Goal: Task Accomplishment & Management: Complete application form

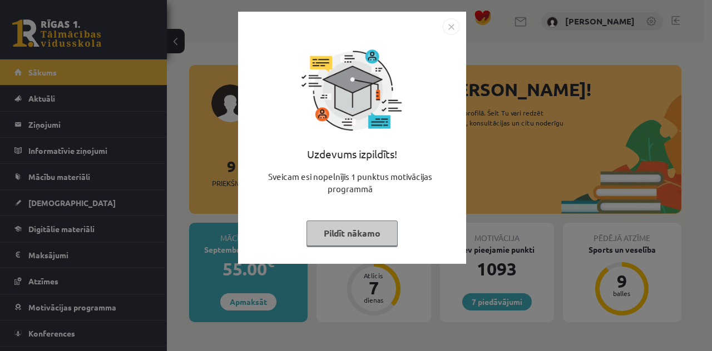
click at [380, 226] on button "Pildīt nākamo" at bounding box center [351, 234] width 91 height 26
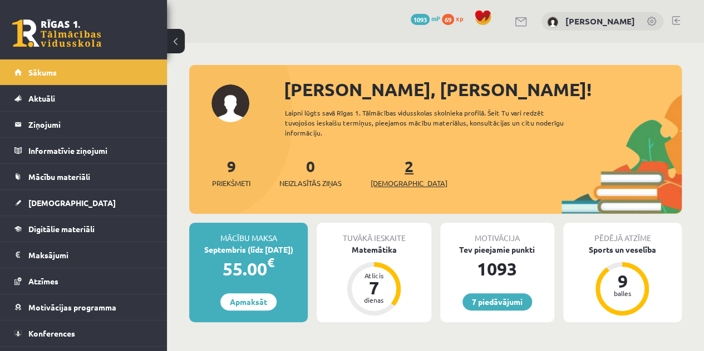
click at [389, 183] on span "[DEMOGRAPHIC_DATA]" at bounding box center [408, 183] width 77 height 11
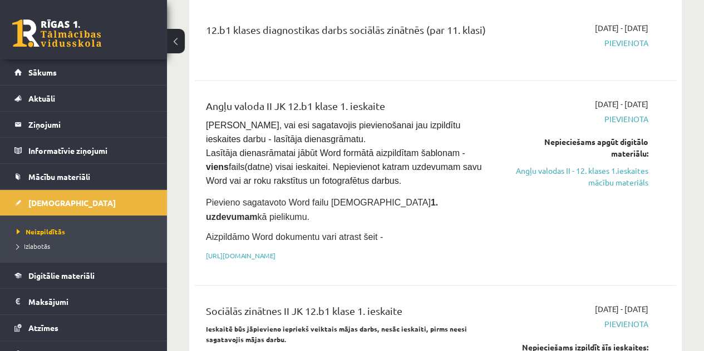
scroll to position [709, 0]
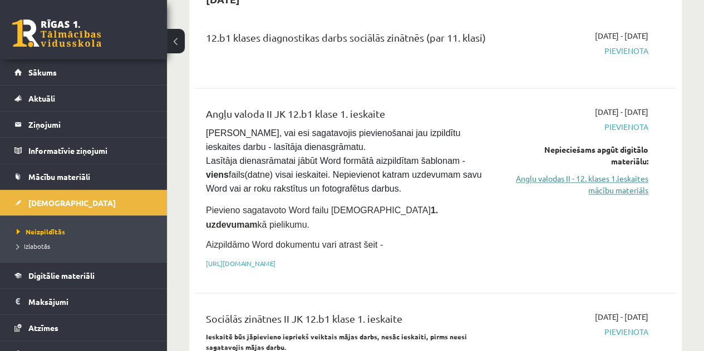
click at [594, 173] on link "Angļu valodas II - 12. klases 1.ieskaites mācību materiāls" at bounding box center [580, 184] width 136 height 23
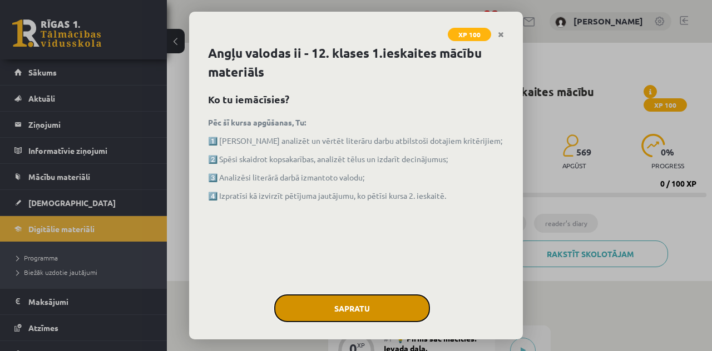
click at [314, 309] on button "Sapratu" at bounding box center [352, 309] width 156 height 28
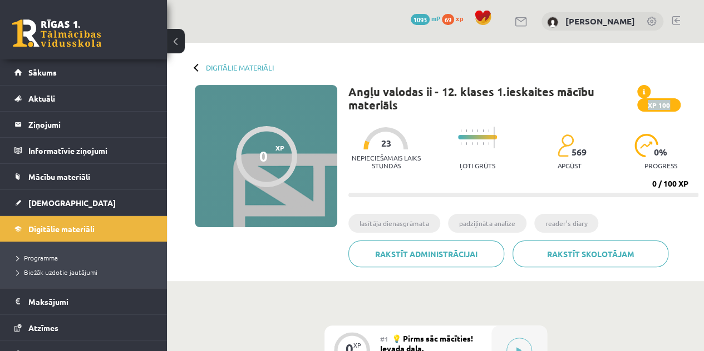
drag, startPoint x: 702, startPoint y: 91, endPoint x: 702, endPoint y: 102, distance: 11.1
click at [702, 102] on div "Digitālie materiāli 0 XP XP 100 0 / 100 XP Angļu valodas ii - 12. klases 1.iesk…" at bounding box center [435, 162] width 537 height 239
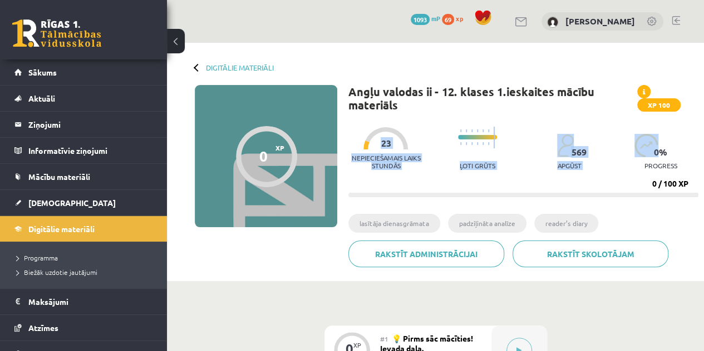
drag, startPoint x: 702, startPoint y: 102, endPoint x: 706, endPoint y: 112, distance: 11.3
click at [704, 112] on html "0 Dāvanas 1093 mP 69 xp [PERSON_NAME] Sākums Aktuāli Kā mācīties eSKOLĀ Kontakt…" at bounding box center [352, 175] width 704 height 351
click at [673, 103] on span "XP 100" at bounding box center [658, 104] width 43 height 13
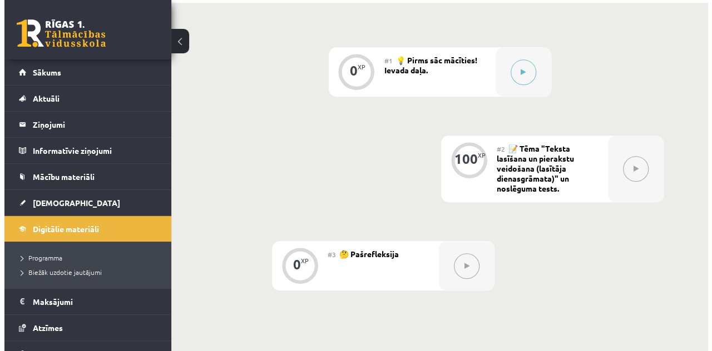
scroll to position [275, 0]
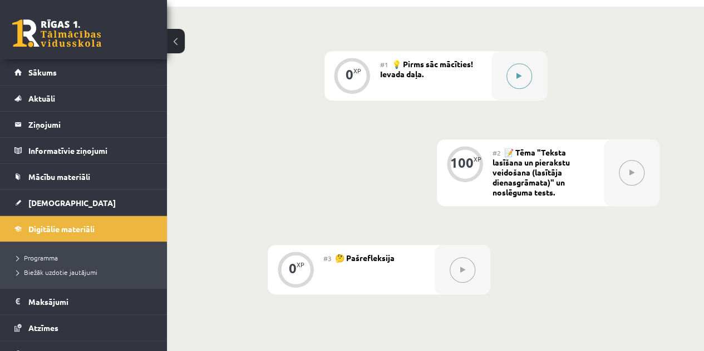
click at [521, 76] on icon at bounding box center [518, 76] width 5 height 7
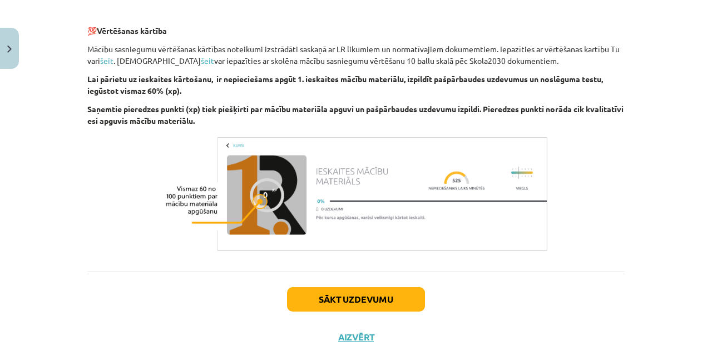
scroll to position [819, 0]
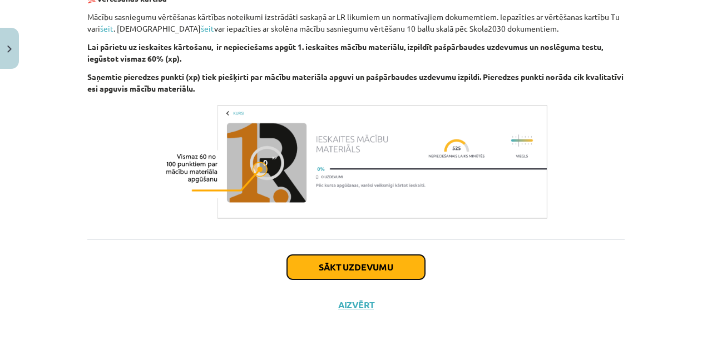
click at [389, 264] on button "Sākt uzdevumu" at bounding box center [356, 267] width 138 height 24
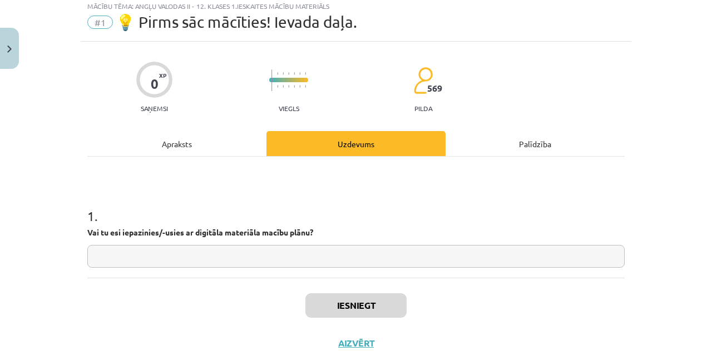
scroll to position [28, 0]
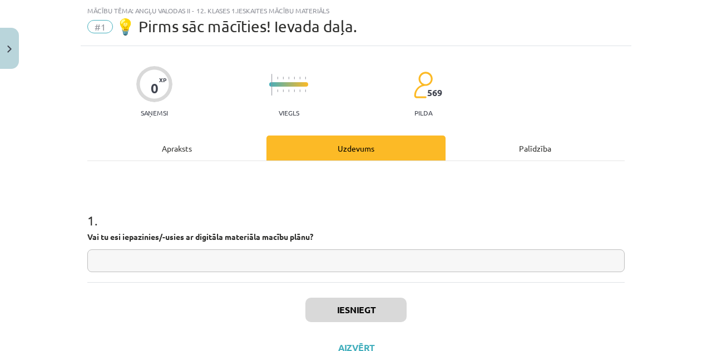
click at [357, 257] on input "text" at bounding box center [355, 261] width 537 height 23
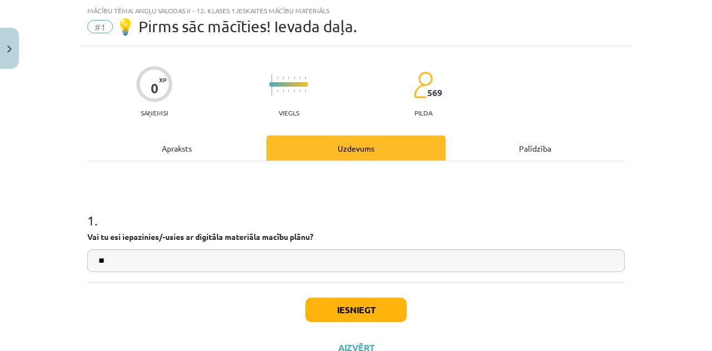
type input "**"
click at [351, 318] on button "Iesniegt" at bounding box center [355, 310] width 101 height 24
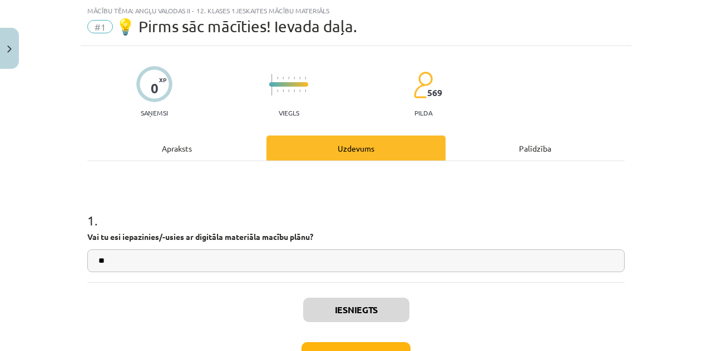
click at [346, 340] on div "Iesniegts Nākamā nodarbība Aizvērt" at bounding box center [355, 339] width 537 height 113
click at [343, 351] on button "Nākamā nodarbība" at bounding box center [355, 356] width 109 height 26
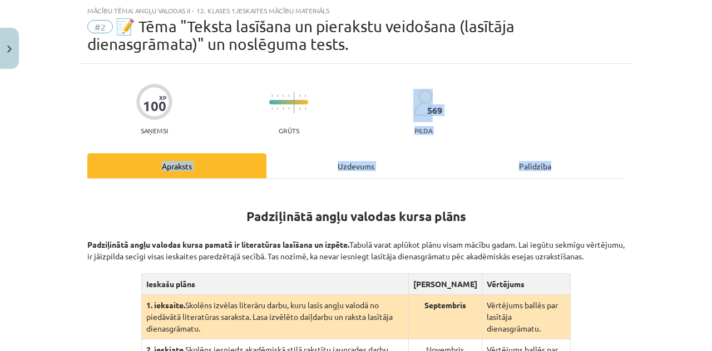
drag, startPoint x: 703, startPoint y: 118, endPoint x: 657, endPoint y: 133, distance: 48.4
click at [657, 133] on div "Mācību tēma: Angļu valodas ii - 12. klases 1.ieskaites mācību materiāls #2 📝 Tē…" at bounding box center [356, 175] width 712 height 351
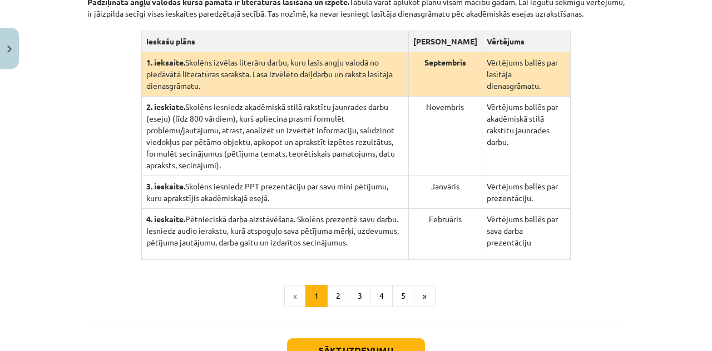
scroll to position [269, 0]
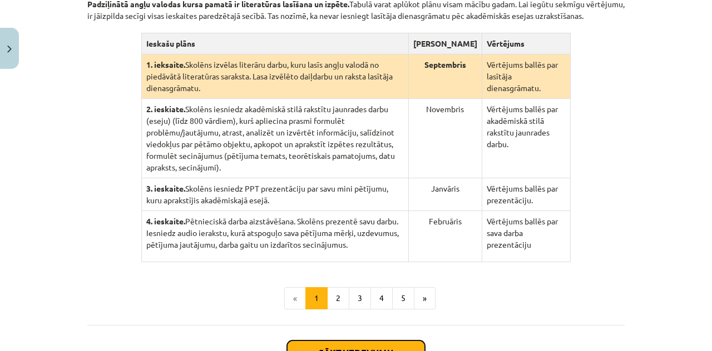
click at [374, 341] on button "Sākt uzdevumu" at bounding box center [356, 353] width 138 height 24
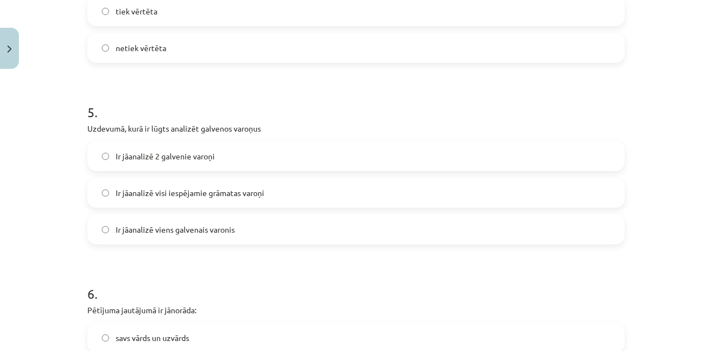
scroll to position [738, 0]
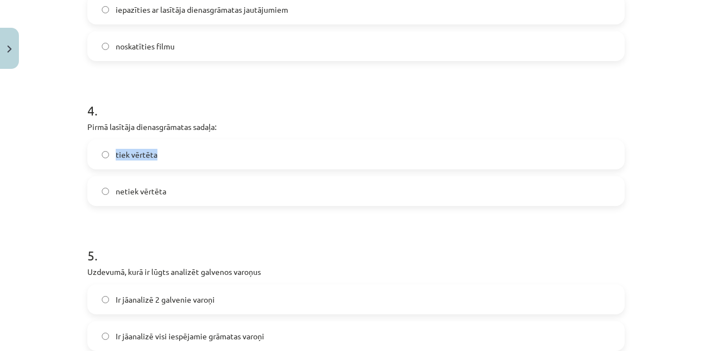
drag, startPoint x: 699, startPoint y: 128, endPoint x: 711, endPoint y: 148, distance: 23.0
click at [711, 148] on div "Mācību tēma: Angļu valodas ii - 12. klases 1.ieskaites mācību materiāls #2 📝 Tē…" at bounding box center [356, 175] width 712 height 351
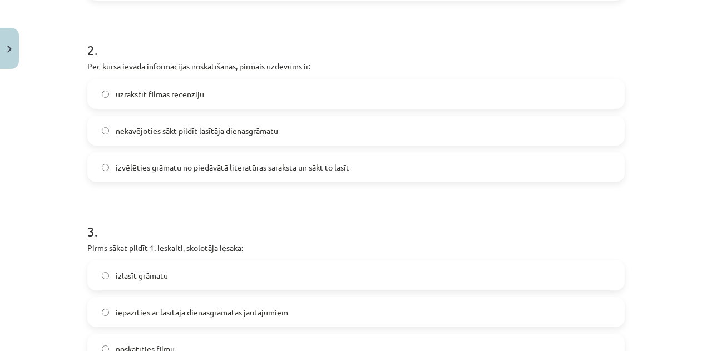
scroll to position [0, 0]
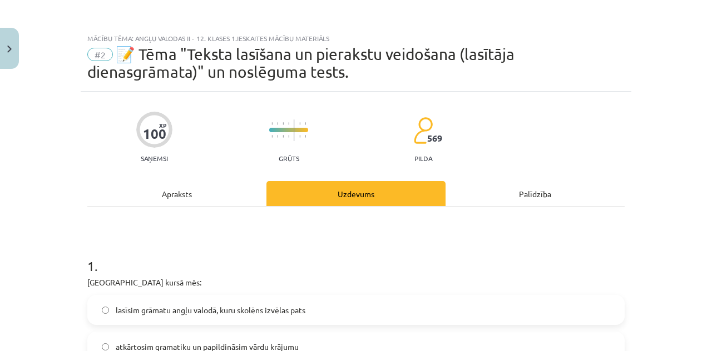
click at [177, 203] on div "Apraksts" at bounding box center [176, 193] width 179 height 25
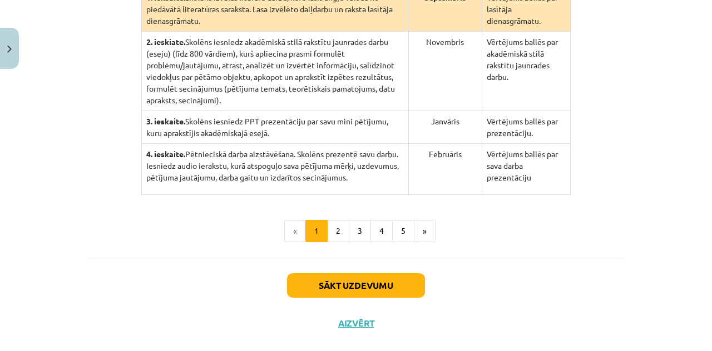
scroll to position [335, 0]
click at [329, 221] on button "2" at bounding box center [338, 232] width 22 height 22
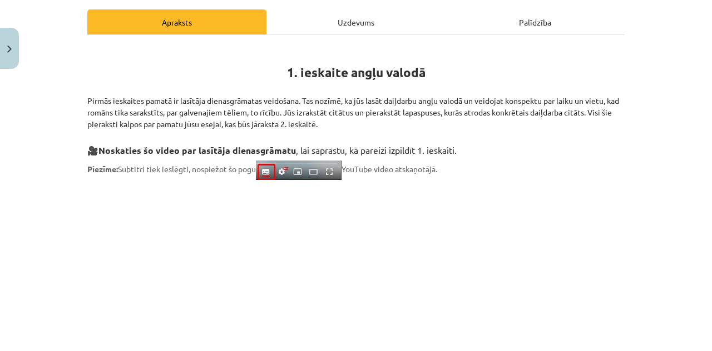
scroll to position [174, 0]
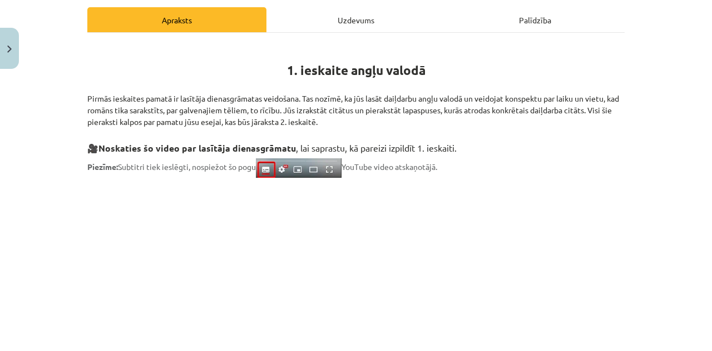
click at [343, 15] on div "Uzdevums" at bounding box center [355, 19] width 179 height 25
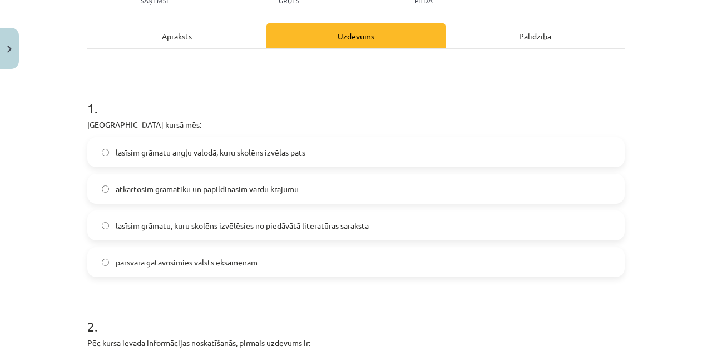
scroll to position [155, 0]
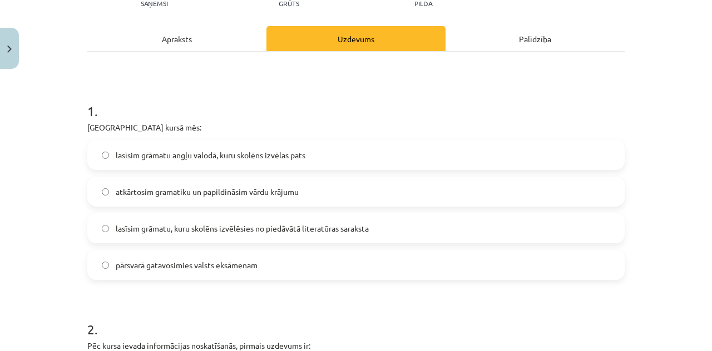
click at [336, 214] on div "lasīsim grāmatu, kuru skolēns izvēlēsies no piedāvātā literatūras saraksta" at bounding box center [355, 229] width 537 height 30
click at [106, 230] on label "lasīsim grāmatu, kuru skolēns izvēlēsies no piedāvātā literatūras saraksta" at bounding box center [355, 229] width 535 height 28
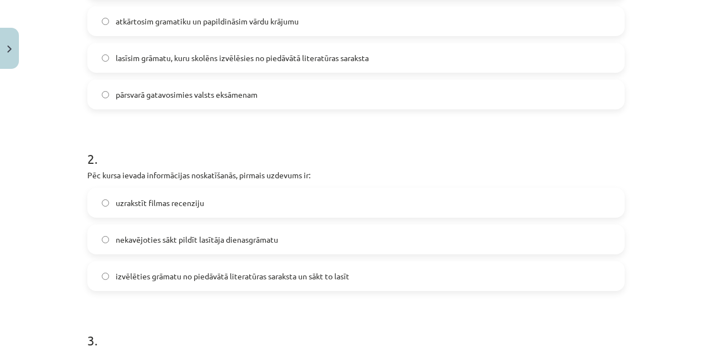
scroll to position [0, 0]
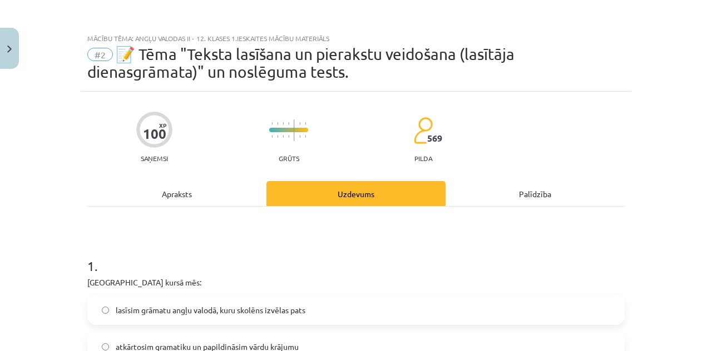
click at [199, 190] on div "Apraksts" at bounding box center [176, 193] width 179 height 25
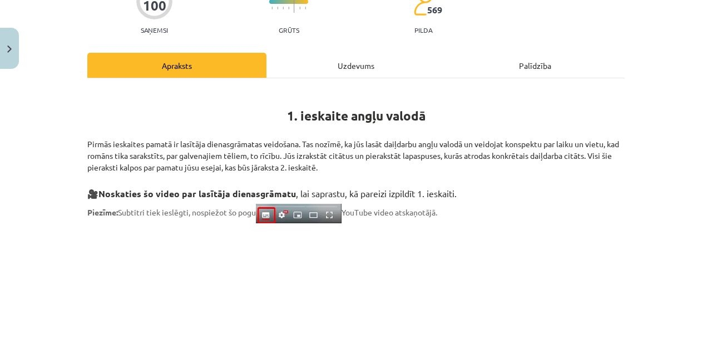
scroll to position [107, 0]
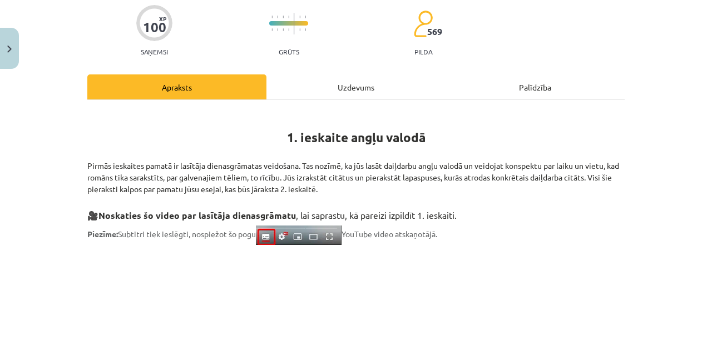
click at [346, 78] on div "Uzdevums" at bounding box center [355, 87] width 179 height 25
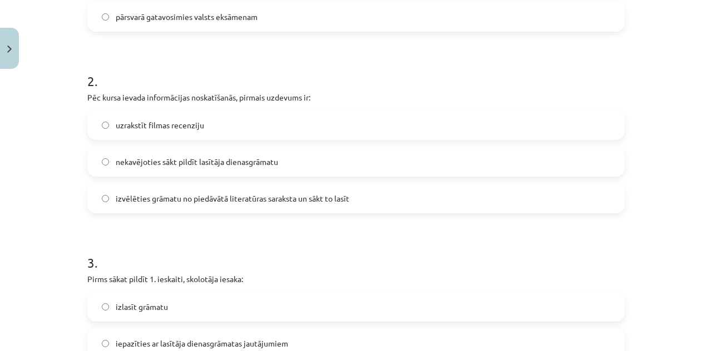
scroll to position [454, 0]
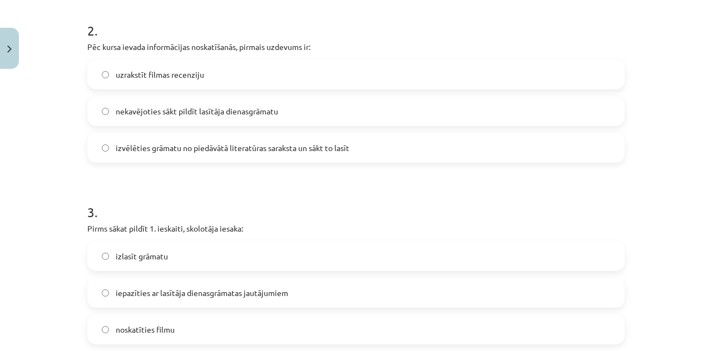
click at [259, 153] on label "izvēlēties grāmatu no piedāvātā literatūras saraksta un sākt to lasīt" at bounding box center [355, 148] width 535 height 28
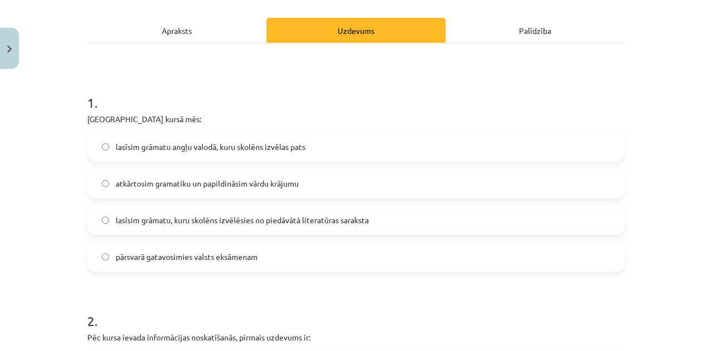
scroll to position [145, 0]
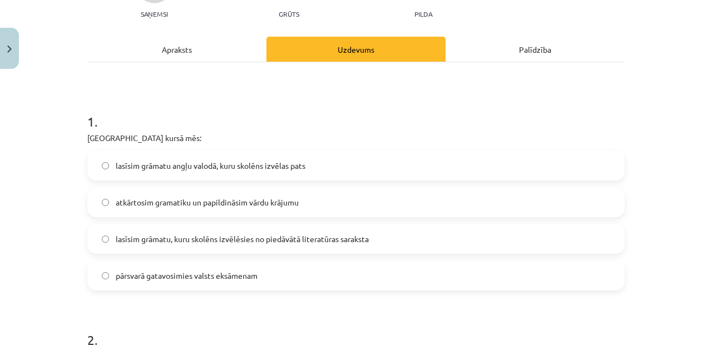
click at [192, 40] on div "Apraksts" at bounding box center [176, 49] width 179 height 25
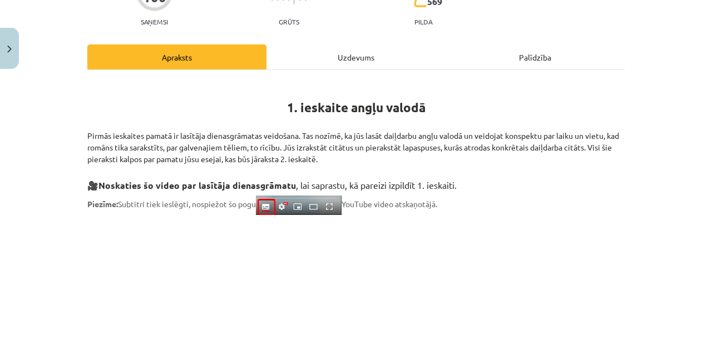
scroll to position [141, 0]
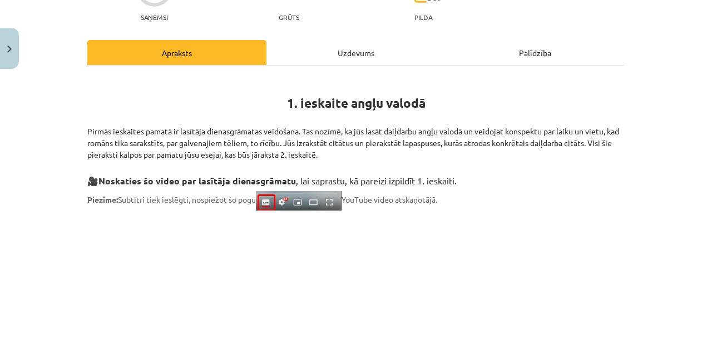
click at [358, 49] on div "Uzdevums" at bounding box center [355, 52] width 179 height 25
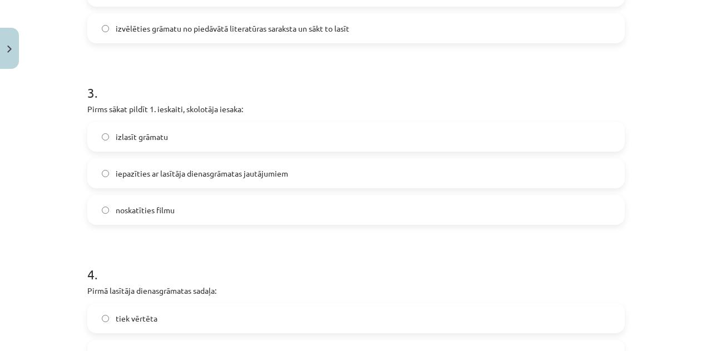
scroll to position [576, 0]
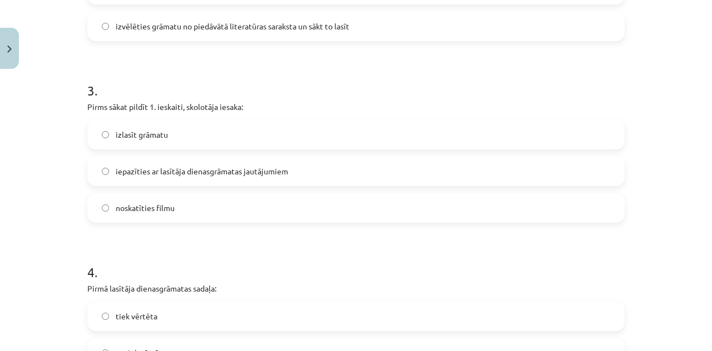
click at [110, 126] on label "izlasīt grāmatu" at bounding box center [355, 135] width 535 height 28
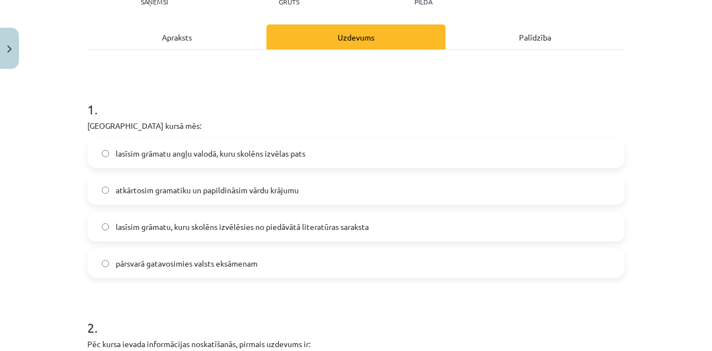
scroll to position [154, 0]
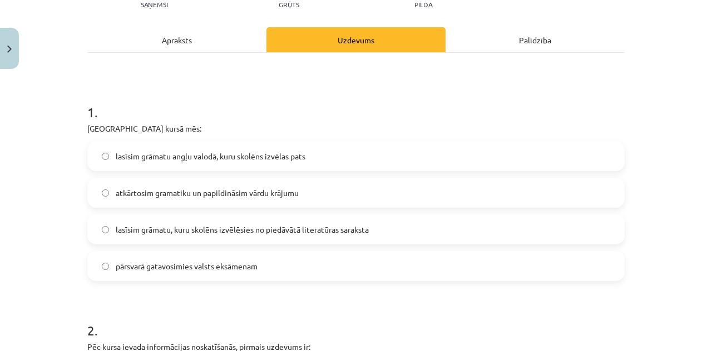
click at [196, 52] on div "Apraksts" at bounding box center [176, 39] width 179 height 25
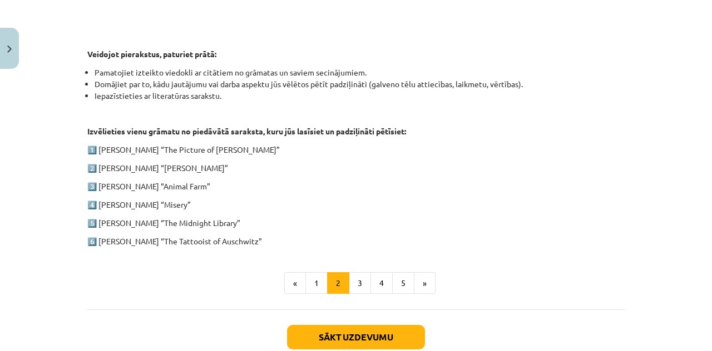
scroll to position [592, 0]
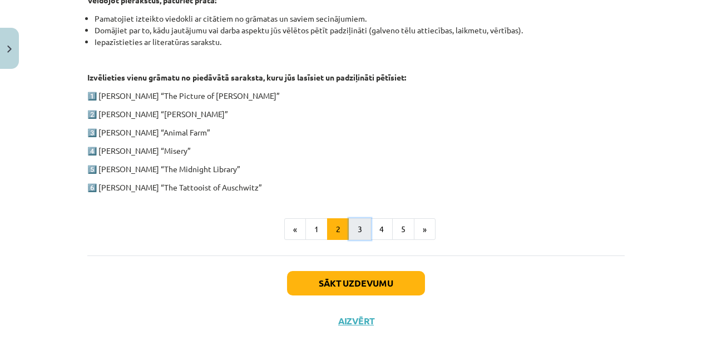
click at [354, 229] on button "3" at bounding box center [360, 230] width 22 height 22
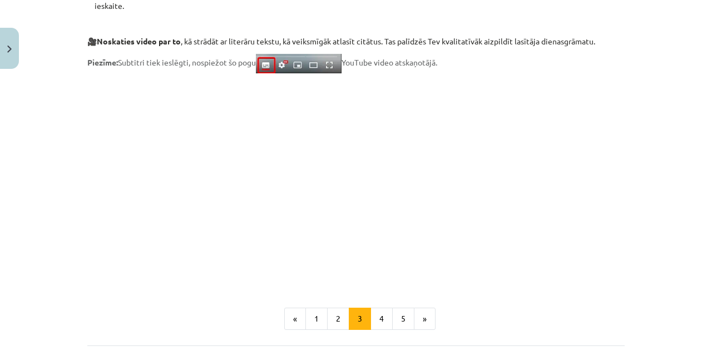
scroll to position [871, 0]
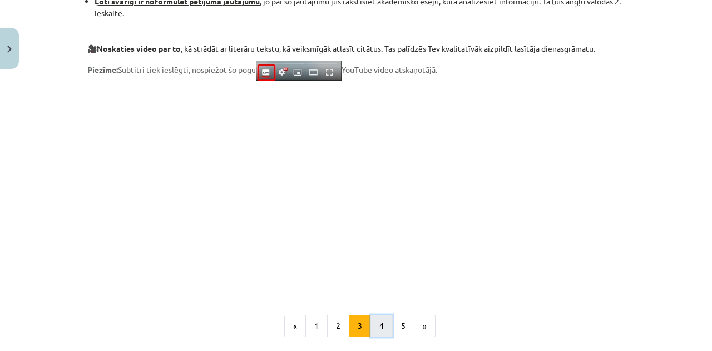
click at [371, 323] on button "4" at bounding box center [381, 326] width 22 height 22
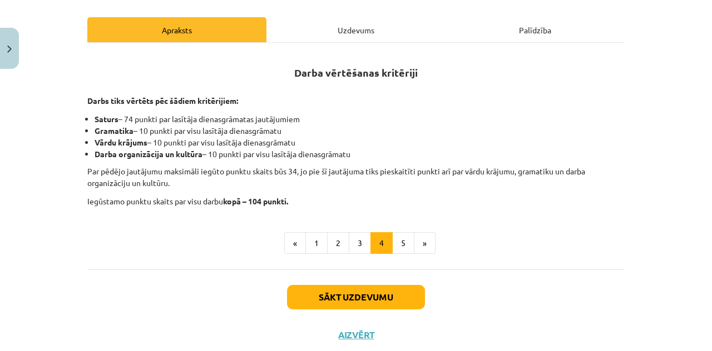
scroll to position [166, 0]
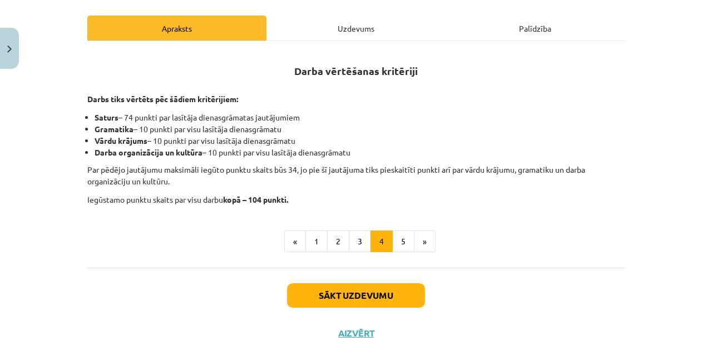
click at [379, 24] on div "Uzdevums" at bounding box center [355, 28] width 179 height 25
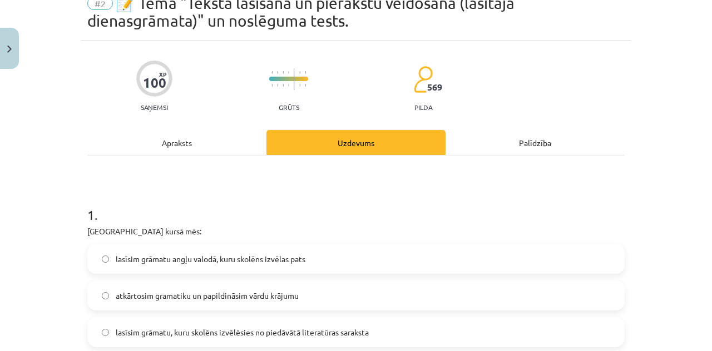
click at [379, 24] on div "Mācību tēma: Angļu valodas ii - 12. klases 1.ieskaites mācību materiāls #2 📝 Tē…" at bounding box center [356, 175] width 712 height 351
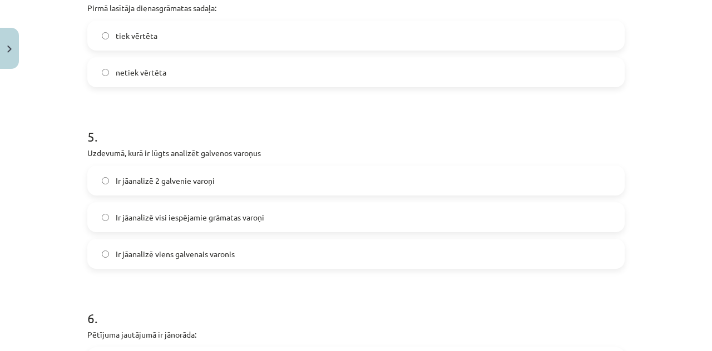
scroll to position [889, 0]
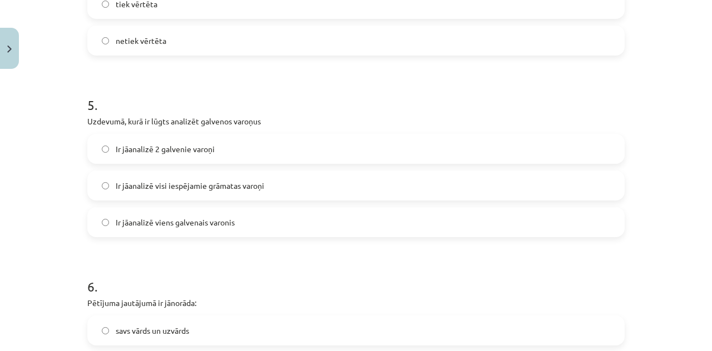
click at [236, 220] on label "Ir jāanalizē viens galvenais varonis" at bounding box center [355, 223] width 535 height 28
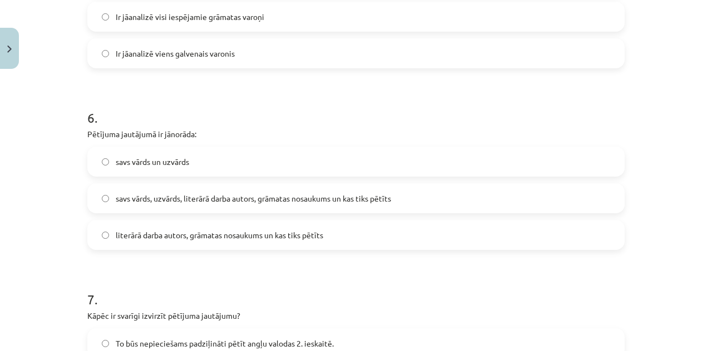
scroll to position [1043, 0]
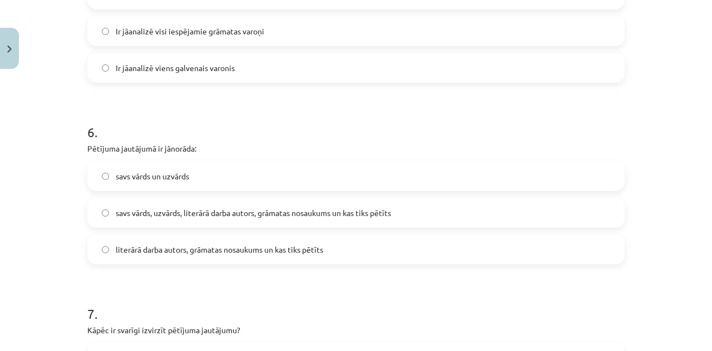
click at [575, 202] on label "savs vārds, uzvārds, literārā darba autors, grāmatas nosaukums un kas tiks pētī…" at bounding box center [355, 213] width 535 height 28
click at [483, 253] on label "literārā darba autors, grāmatas nosaukums un kas tiks pētīts" at bounding box center [355, 250] width 535 height 28
click at [699, 186] on div "Mācību tēma: Angļu valodas ii - 12. klases 1.ieskaites mācību materiāls #2 📝 Tē…" at bounding box center [356, 175] width 712 height 351
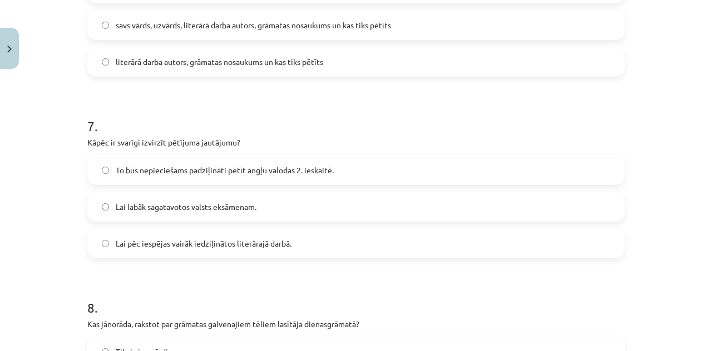
scroll to position [1295, 0]
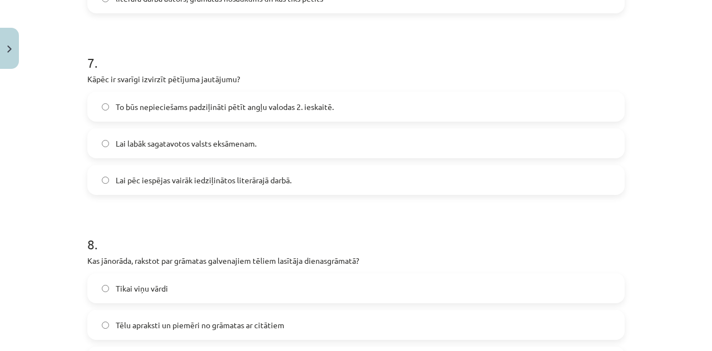
click at [462, 102] on label "To būs nepieciešams padziļināti pētīt angļu valodas 2. ieskaitē." at bounding box center [355, 107] width 535 height 28
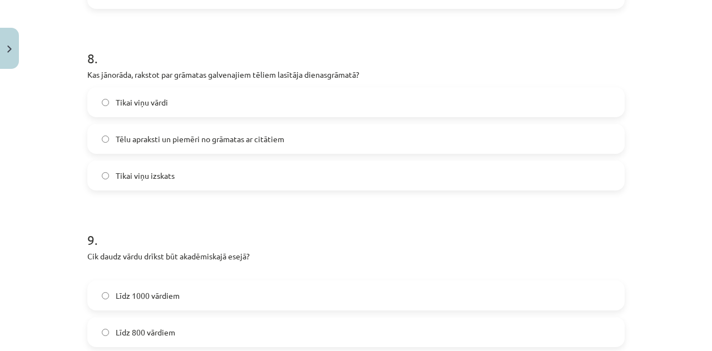
scroll to position [1459, 0]
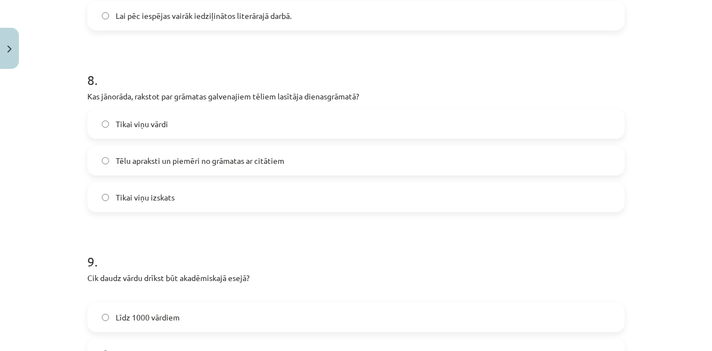
click at [468, 162] on label "Tēlu apraksti un piemēri no grāmatas ar citātiem" at bounding box center [355, 161] width 535 height 28
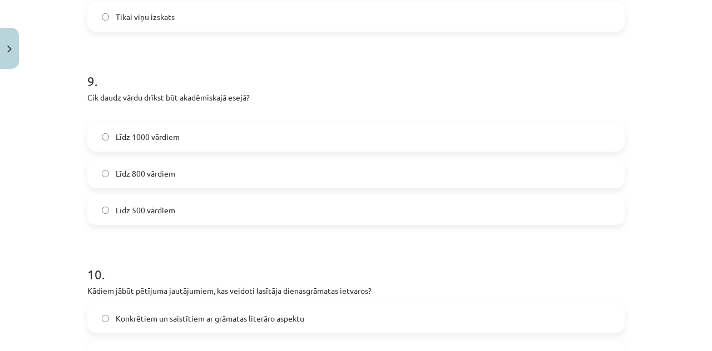
scroll to position [1643, 0]
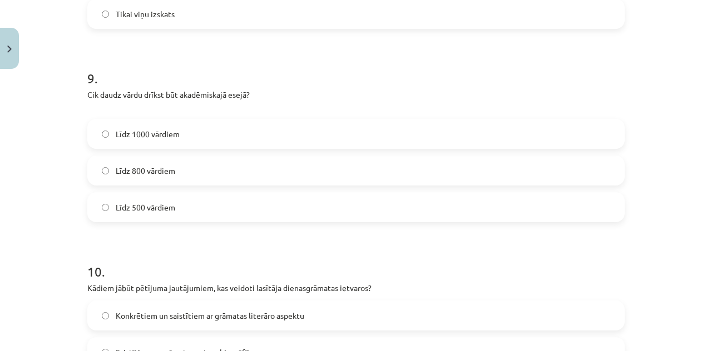
click at [476, 171] on label "Līdz 800 vārdiem" at bounding box center [355, 171] width 535 height 28
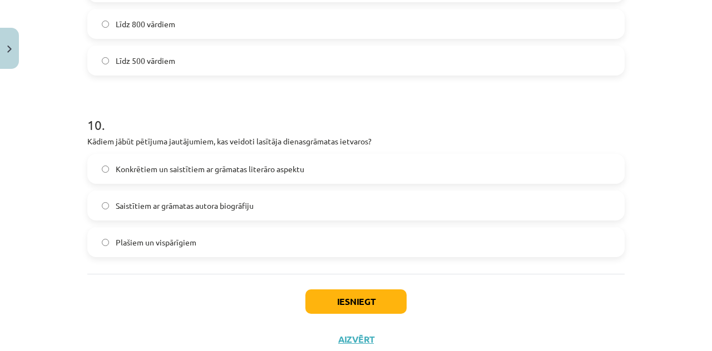
scroll to position [1792, 0]
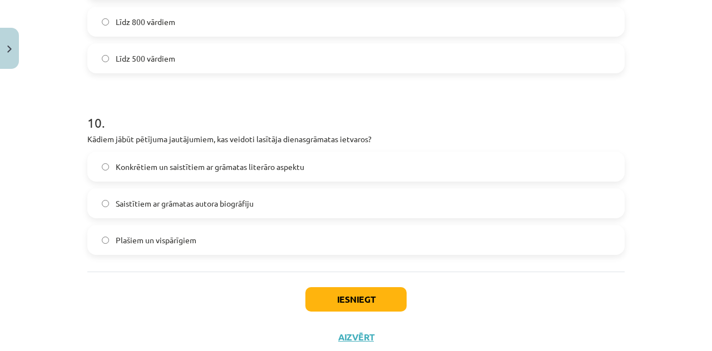
click at [328, 170] on label "Konkrētiem un saistītiem ar grāmatas literāro aspektu" at bounding box center [355, 167] width 535 height 28
click at [333, 299] on button "Iesniegt" at bounding box center [355, 300] width 101 height 24
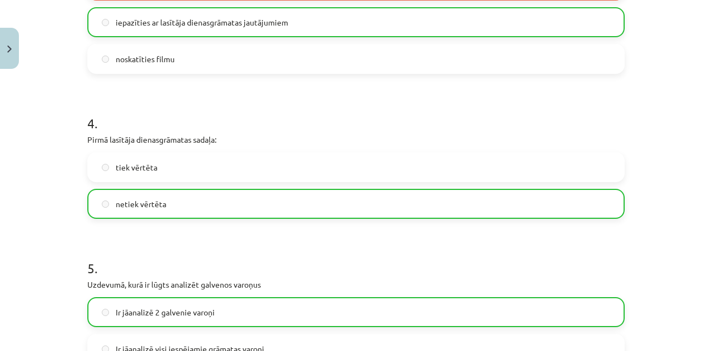
scroll to position [671, 0]
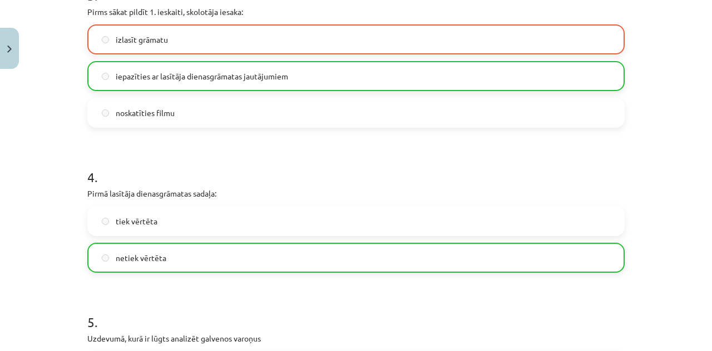
drag, startPoint x: 690, startPoint y: 146, endPoint x: 707, endPoint y: 140, distance: 18.8
click at [707, 140] on div "Mācību tēma: Angļu valodas ii - 12. klases 1.ieskaites mācību materiāls #2 📝 Tē…" at bounding box center [356, 175] width 712 height 351
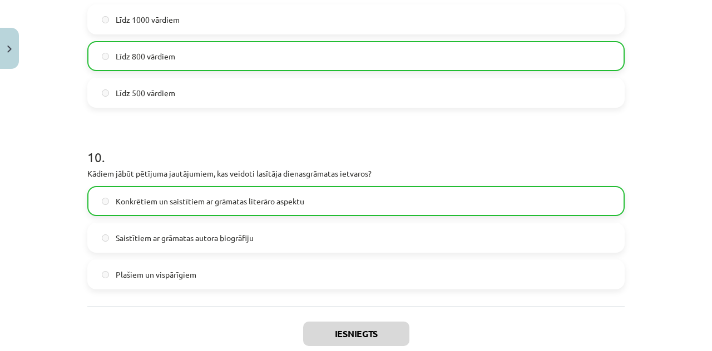
scroll to position [1859, 0]
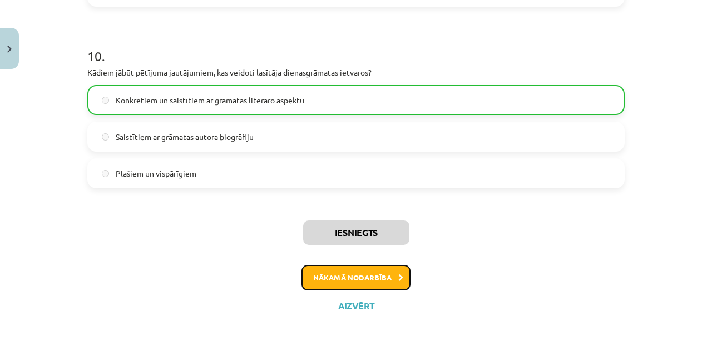
click at [367, 269] on button "Nākamā nodarbība" at bounding box center [355, 278] width 109 height 26
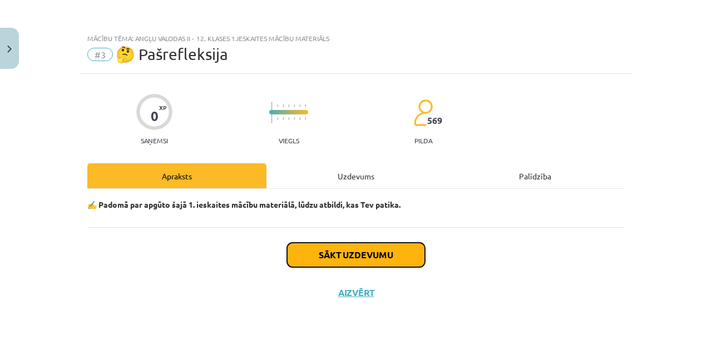
click at [361, 253] on button "Sākt uzdevumu" at bounding box center [356, 255] width 138 height 24
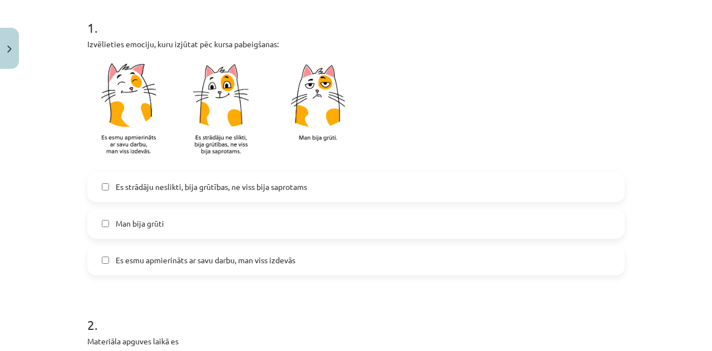
scroll to position [222, 0]
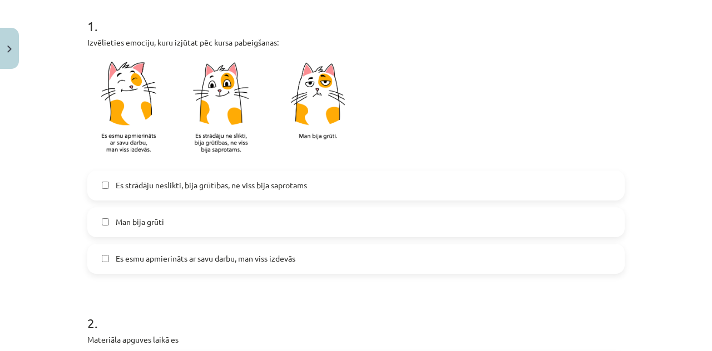
click at [230, 256] on span "Es esmu apmierināts ar savu darbu, man viss izdevās" at bounding box center [206, 259] width 180 height 12
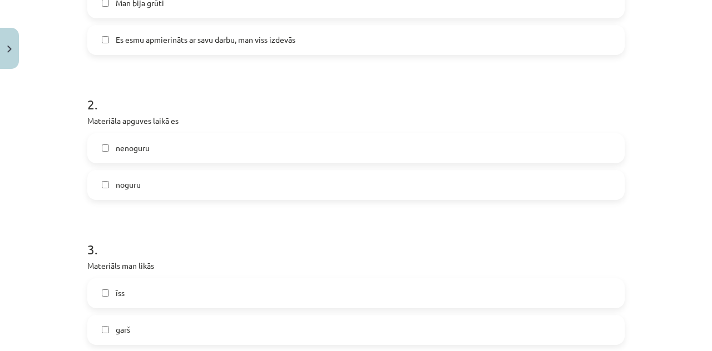
scroll to position [440, 0]
click at [273, 156] on label "nenoguru" at bounding box center [355, 150] width 535 height 28
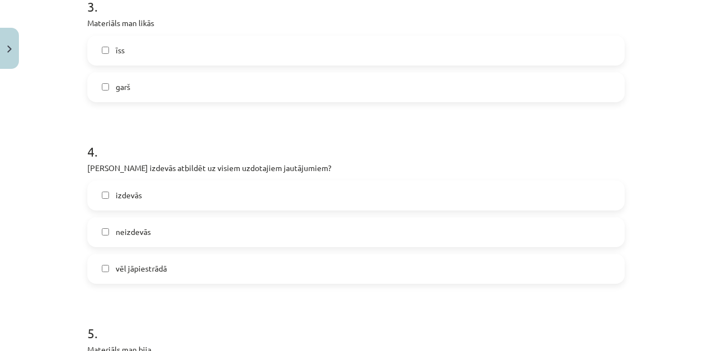
scroll to position [677, 0]
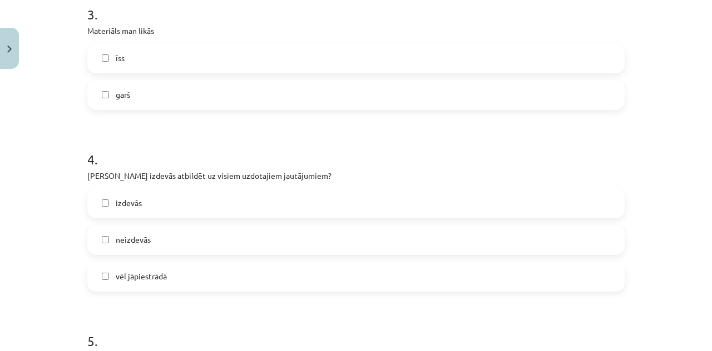
click at [339, 48] on label "īss" at bounding box center [355, 58] width 535 height 28
click at [246, 200] on label "izdevās" at bounding box center [355, 204] width 535 height 28
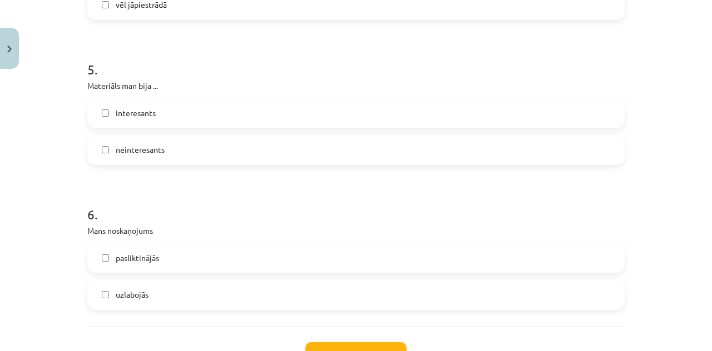
scroll to position [961, 0]
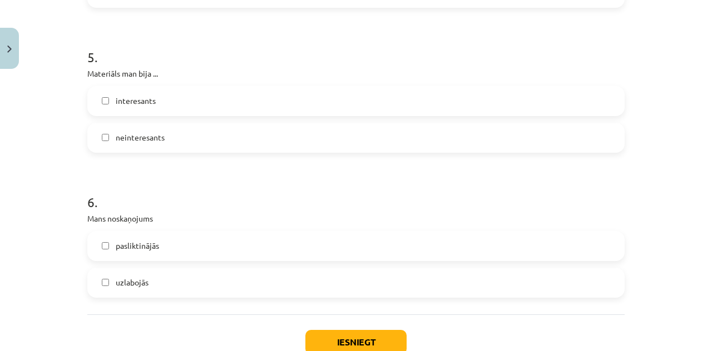
click at [296, 107] on label "interesants" at bounding box center [355, 101] width 535 height 28
click at [249, 270] on label "uzlabojās" at bounding box center [355, 283] width 535 height 28
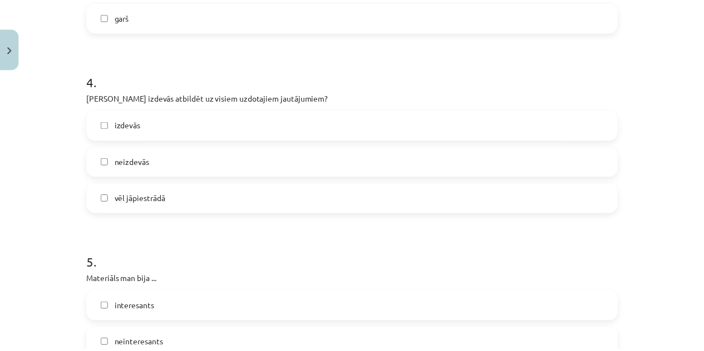
scroll to position [1036, 0]
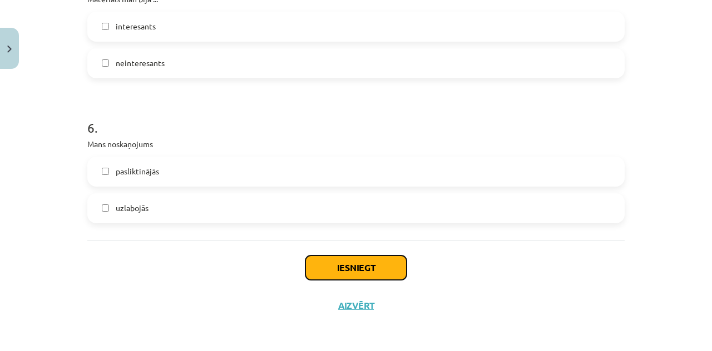
click at [356, 256] on button "Iesniegt" at bounding box center [355, 268] width 101 height 24
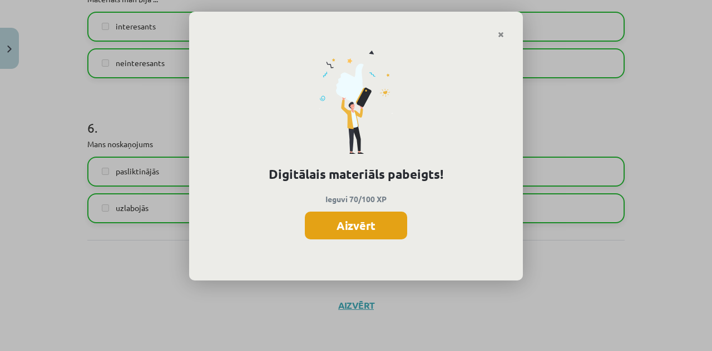
click at [355, 236] on button "Aizvērt" at bounding box center [356, 226] width 102 height 28
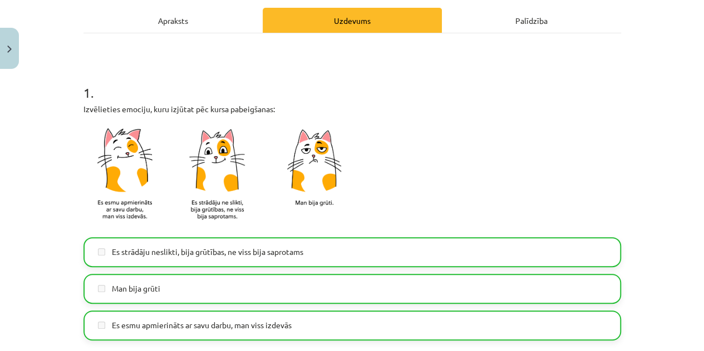
scroll to position [140, 0]
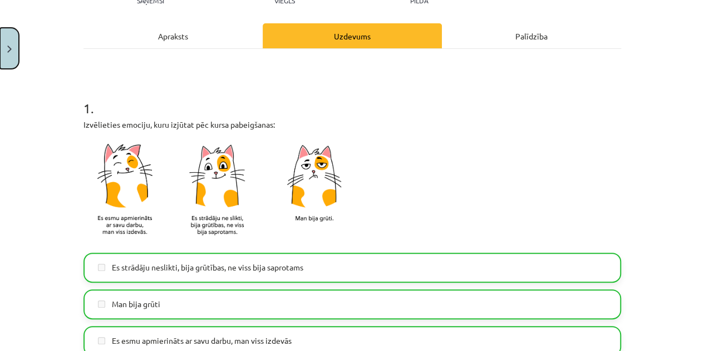
click at [0, 42] on button "Close" at bounding box center [9, 48] width 19 height 41
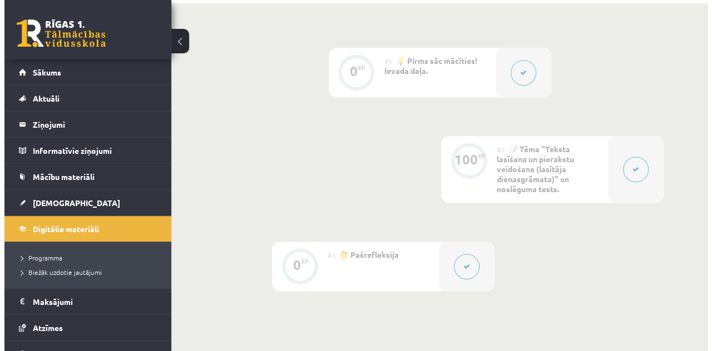
scroll to position [283, 0]
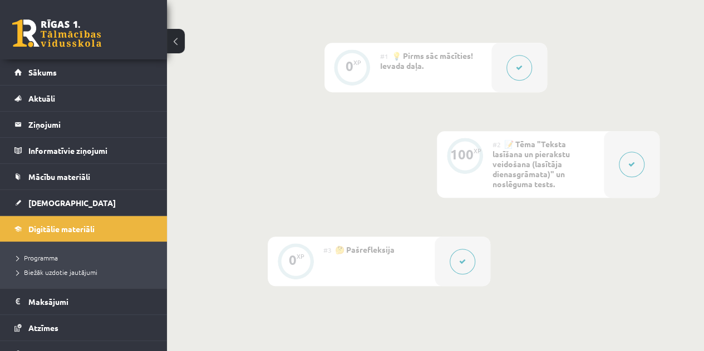
click at [596, 148] on div "#2 📝 Tēma "Teksta lasīšana un pierakstu veidošana (lasītāja dienasgrāmata)" un …" at bounding box center [547, 164] width 111 height 67
click at [626, 153] on button at bounding box center [631, 165] width 26 height 26
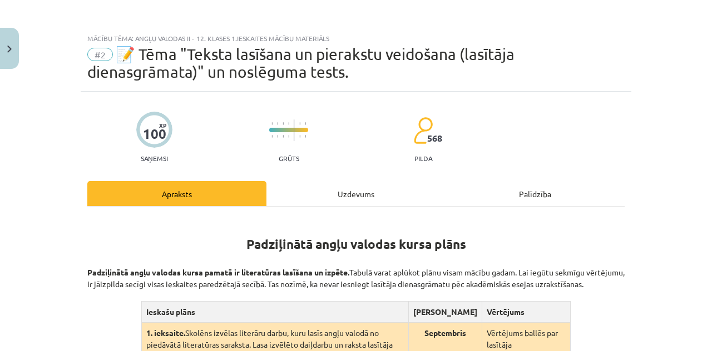
click at [358, 196] on div "Uzdevums" at bounding box center [355, 193] width 179 height 25
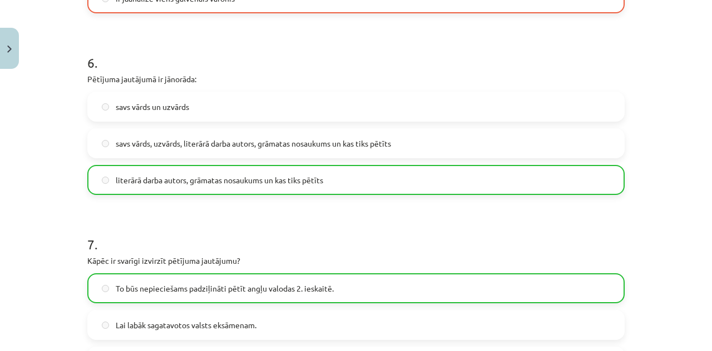
scroll to position [1120, 0]
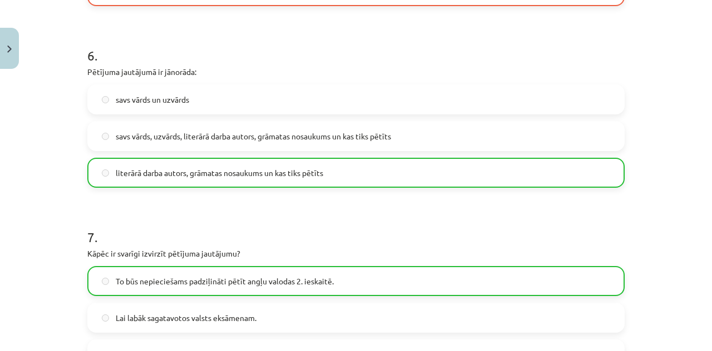
click at [704, 220] on div "Mācību tēma: Angļu valodas ii - 12. klases 1.ieskaites mācību materiāls #2 📝 Tē…" at bounding box center [356, 175] width 712 height 351
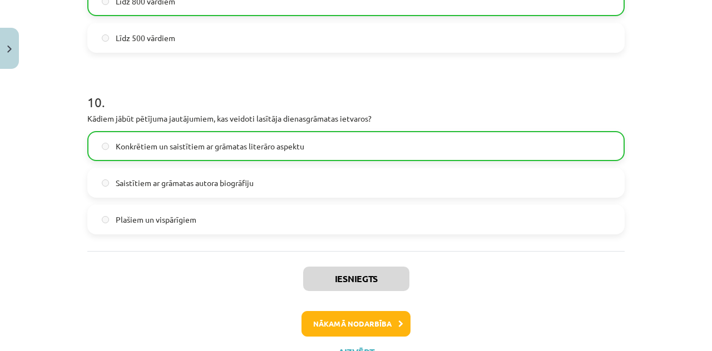
scroll to position [1859, 0]
